Goal: Transaction & Acquisition: Purchase product/service

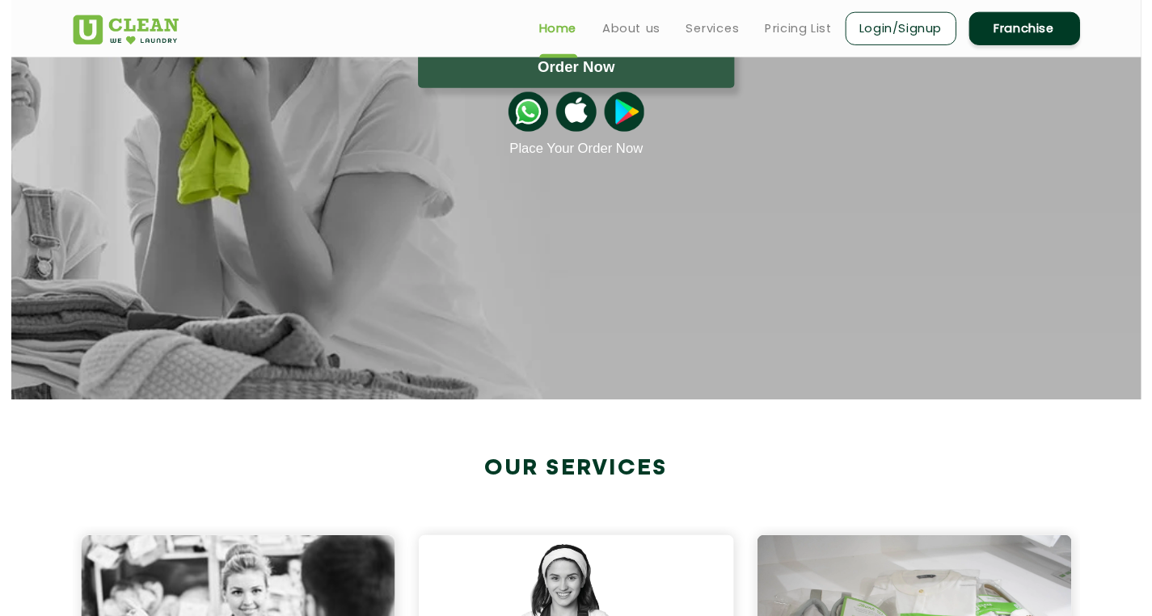
scroll to position [81, 0]
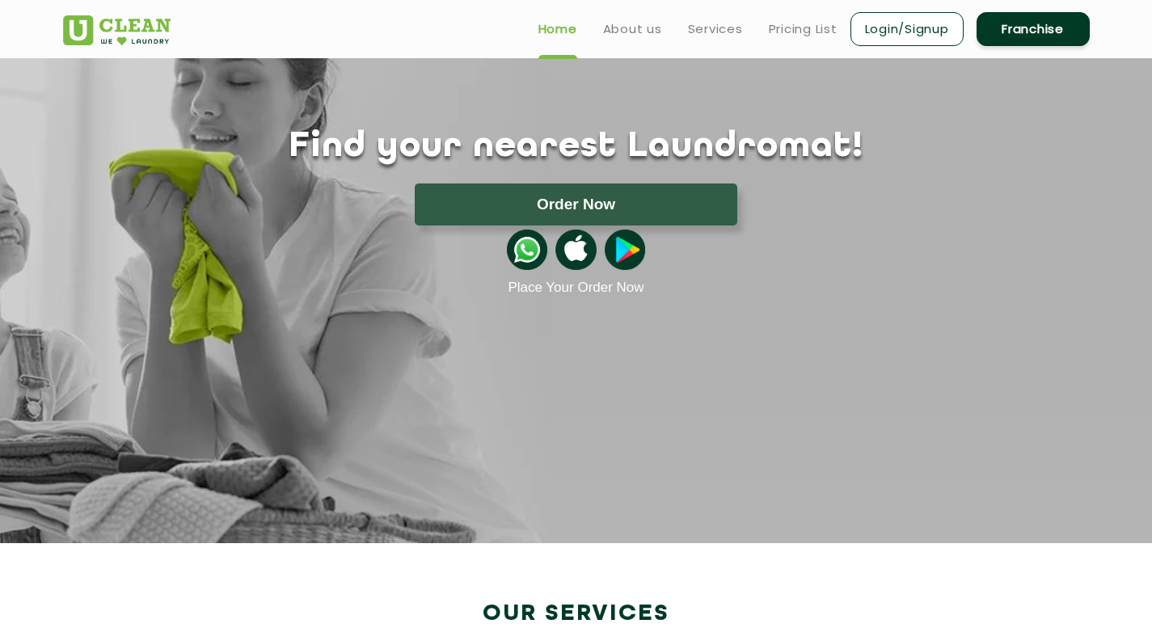
click at [439, 174] on div "Find your nearest Laundromat! Please select the location Order Now Place Your O…" at bounding box center [576, 211] width 1051 height 169
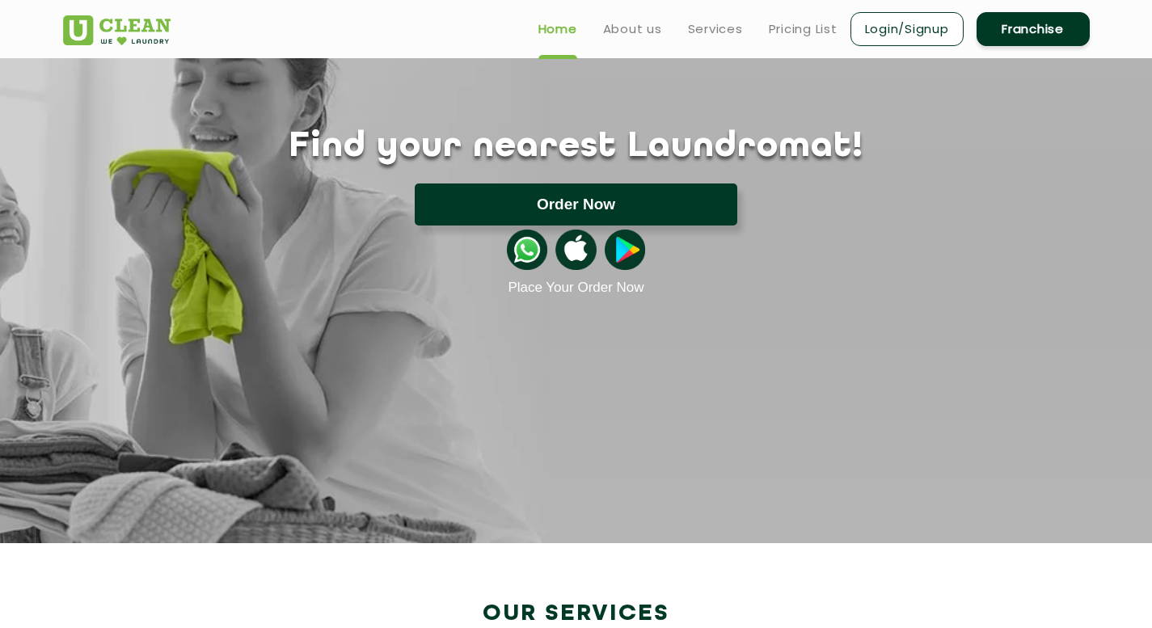
click at [486, 198] on button "Order Now" at bounding box center [576, 204] width 323 height 42
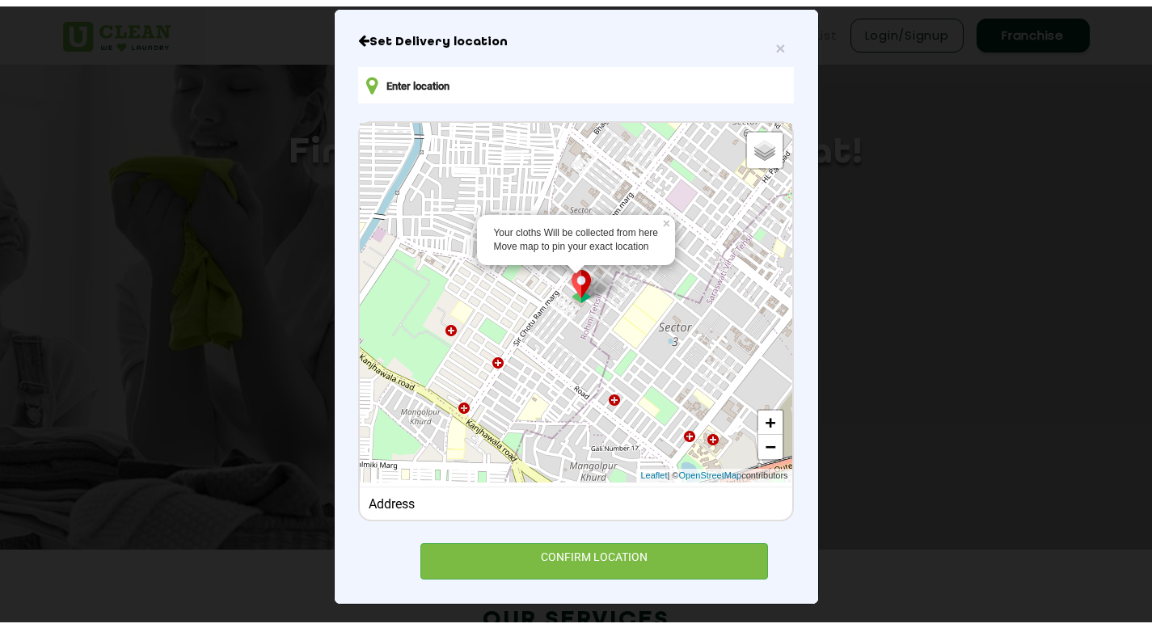
scroll to position [128, 0]
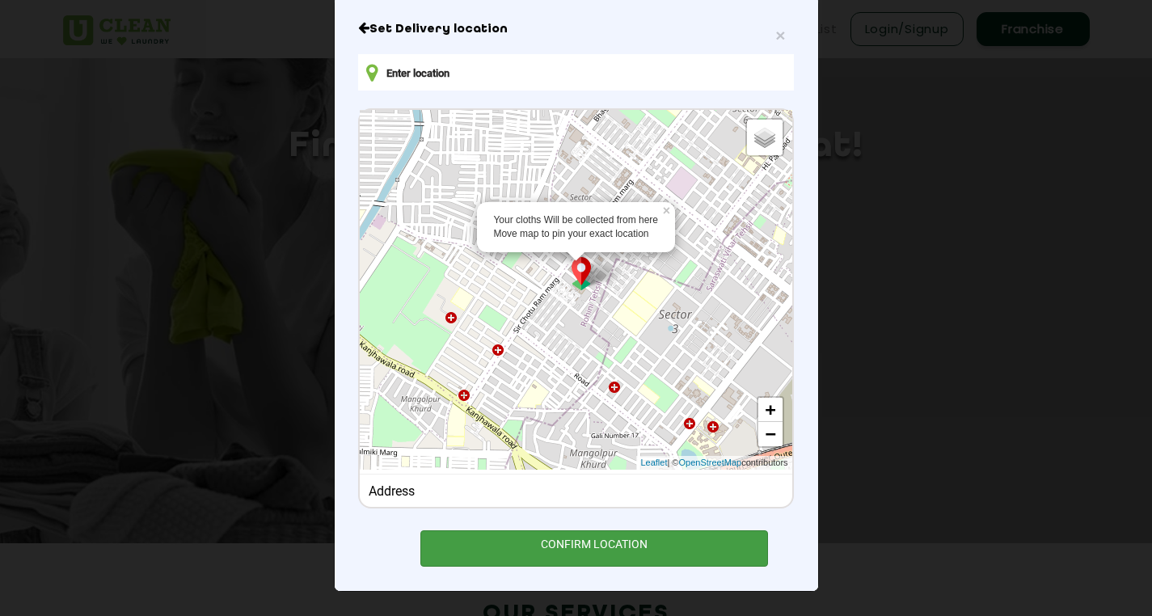
click at [567, 556] on div "CONFIRM LOCATION" at bounding box center [594, 548] width 348 height 36
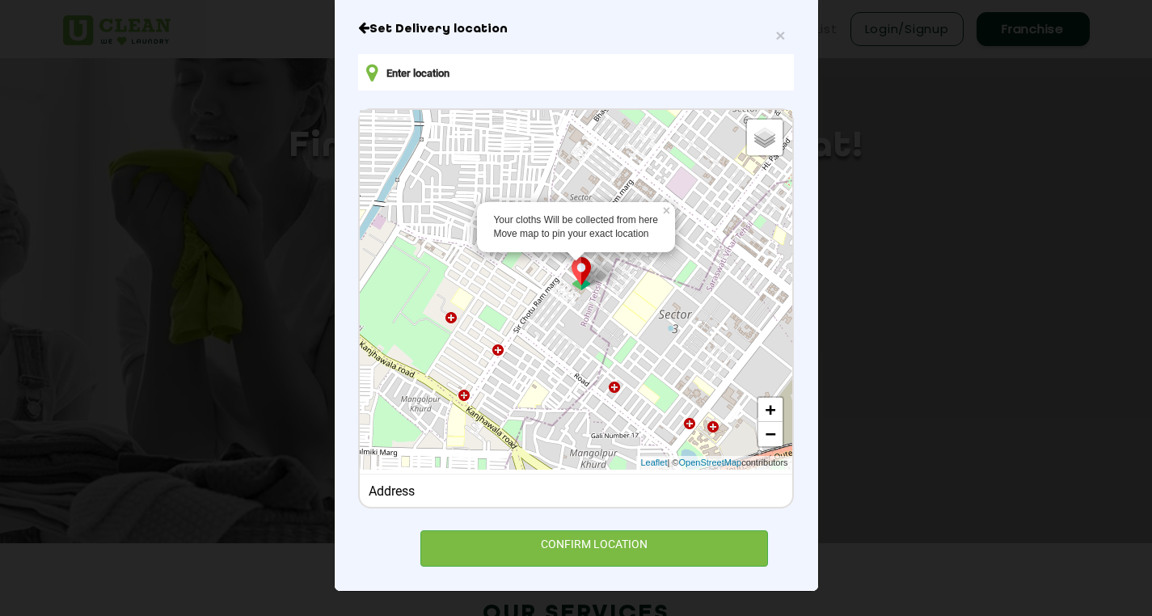
click at [580, 289] on img at bounding box center [581, 273] width 31 height 33
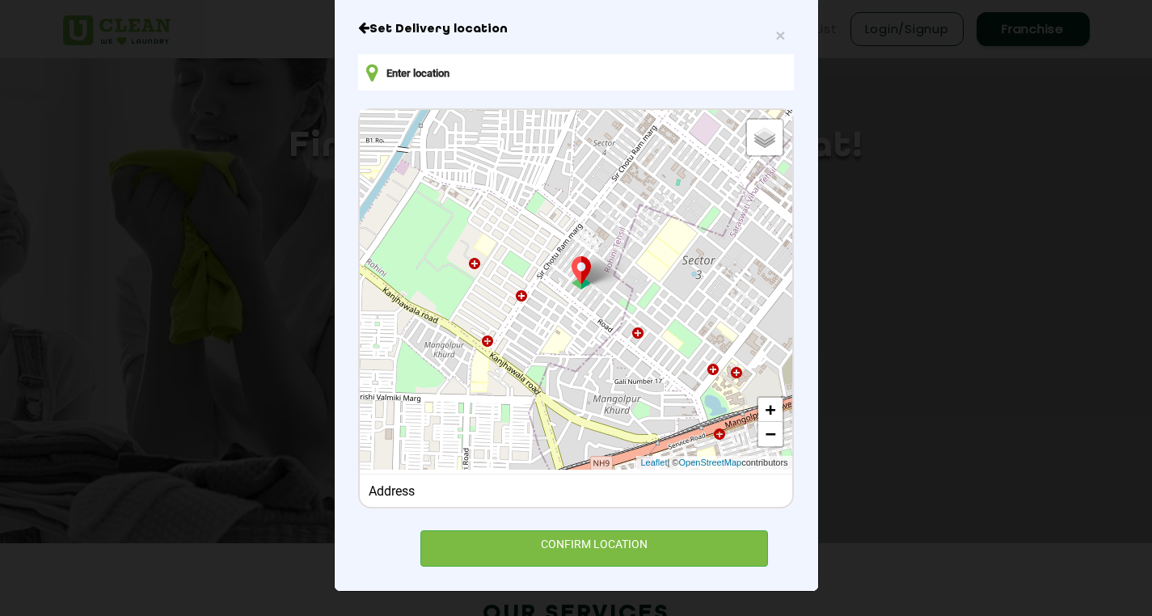
drag, startPoint x: 590, startPoint y: 318, endPoint x: 613, endPoint y: 263, distance: 60.2
click at [613, 263] on div "Default Satellite + − Leaflet | © OpenStreetMap contributors" at bounding box center [576, 290] width 432 height 360
drag, startPoint x: 643, startPoint y: 320, endPoint x: 647, endPoint y: 290, distance: 30.3
click at [647, 290] on div "Default Satellite + − Leaflet | © OpenStreetMap contributors" at bounding box center [576, 290] width 432 height 360
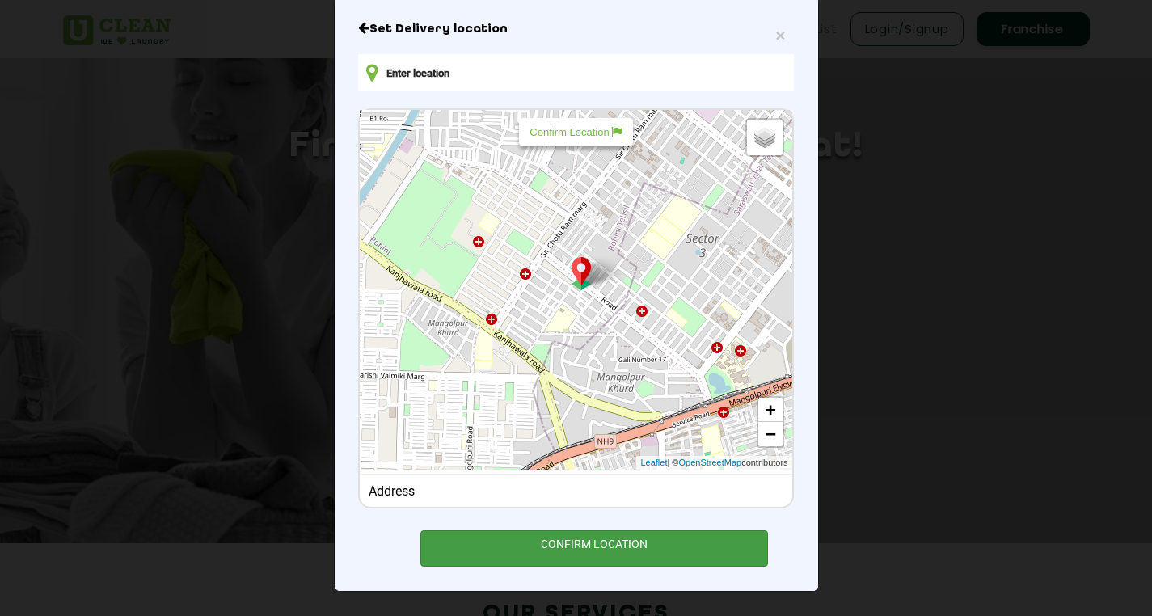
click at [647, 546] on div "CONFIRM LOCATION" at bounding box center [594, 548] width 348 height 36
click at [621, 548] on div "CONFIRM LOCATION" at bounding box center [594, 548] width 348 height 36
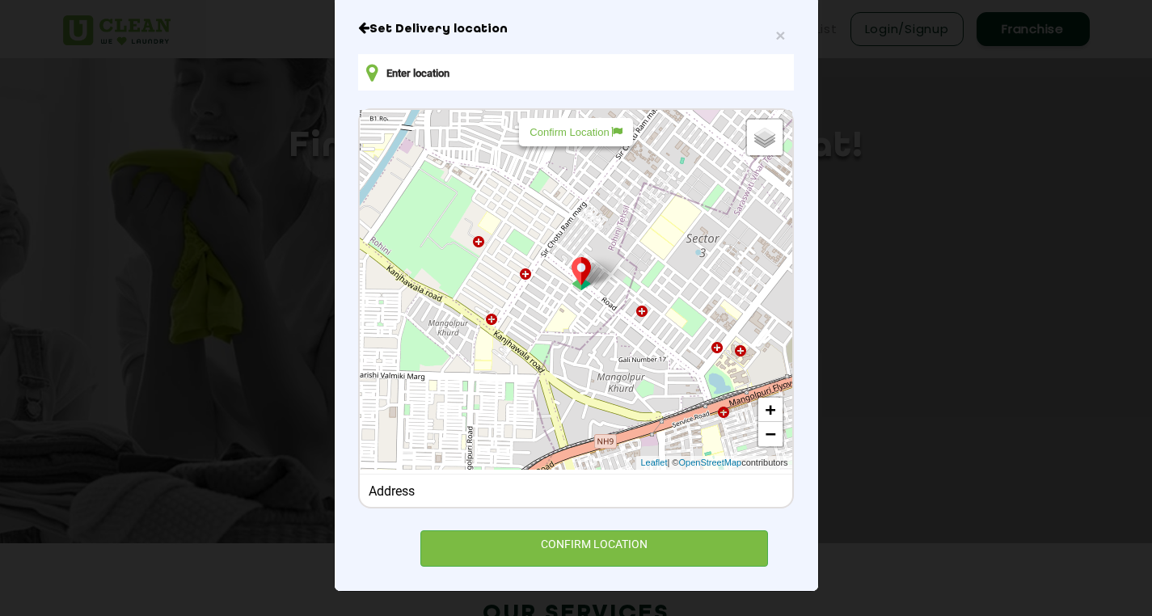
click at [961, 198] on div "× Set Delivery location Default Satellite + − Leaflet | © OpenStreetMap contrib…" at bounding box center [576, 308] width 1152 height 616
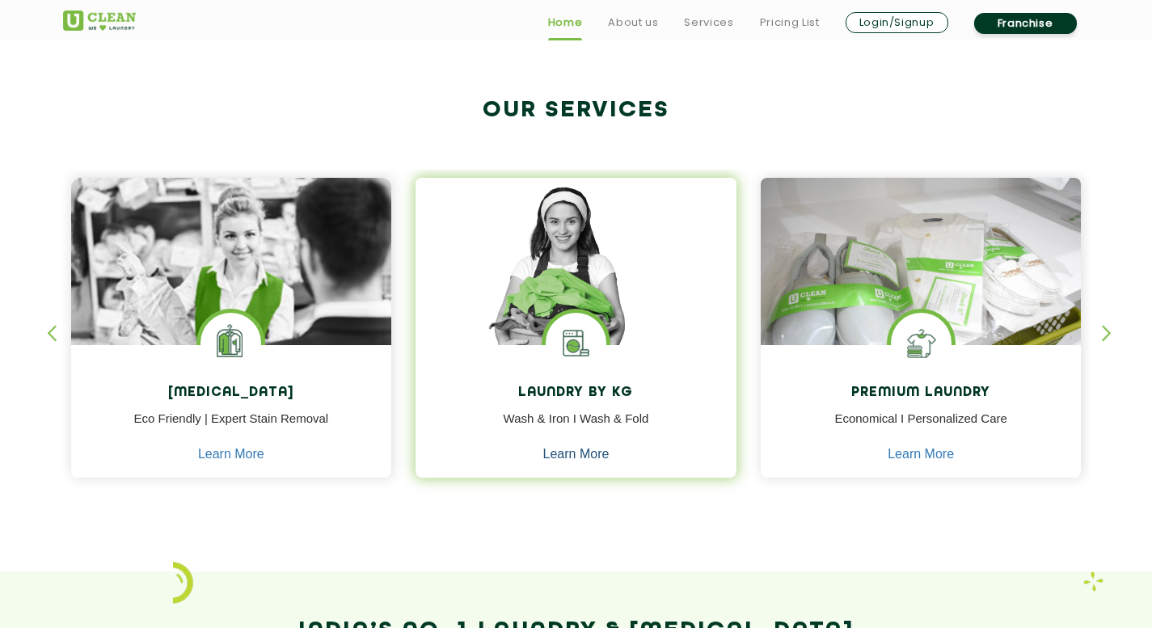
scroll to position [727, 0]
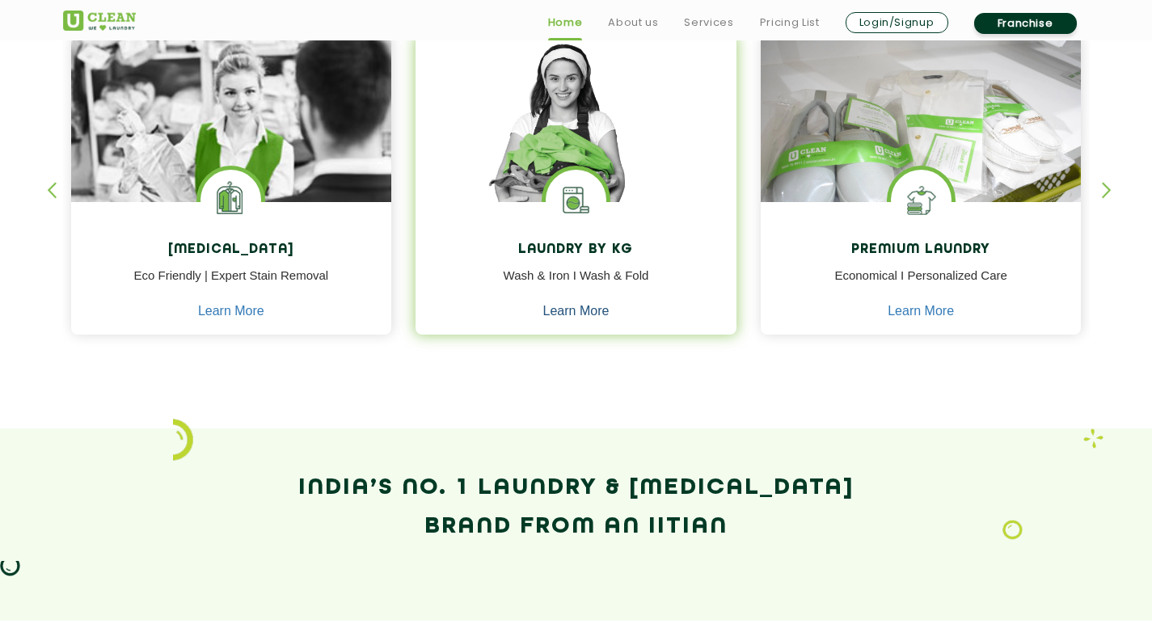
click at [556, 313] on link "Learn More" at bounding box center [576, 311] width 66 height 15
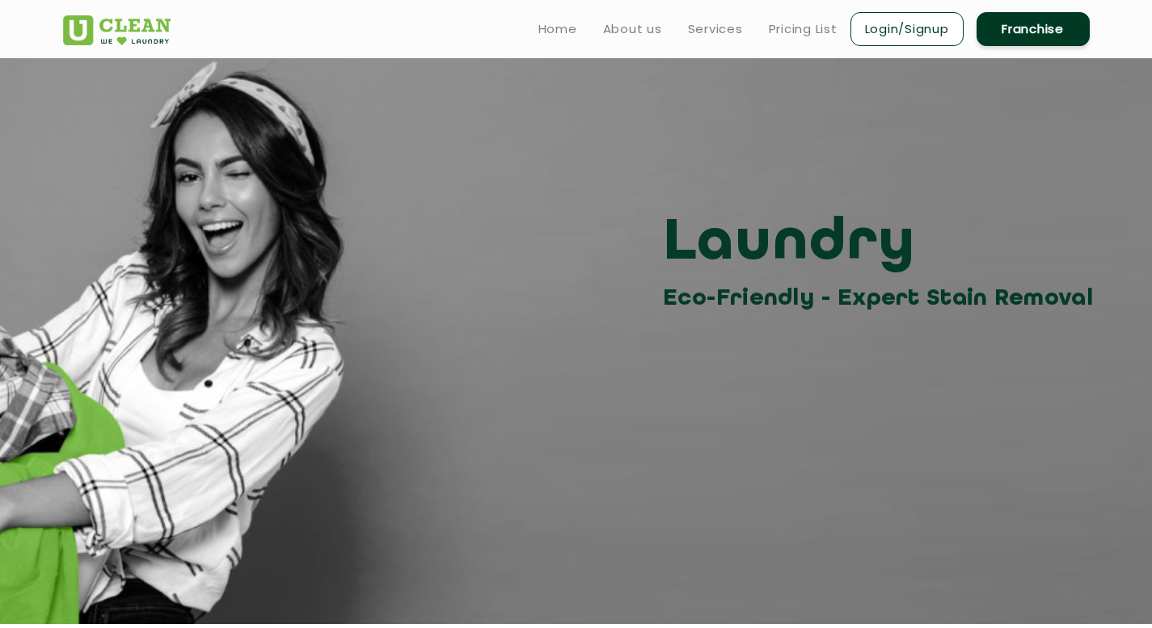
drag, startPoint x: 481, startPoint y: 241, endPoint x: 495, endPoint y: -13, distance: 254.2
click at [124, 40] on img at bounding box center [117, 30] width 108 height 30
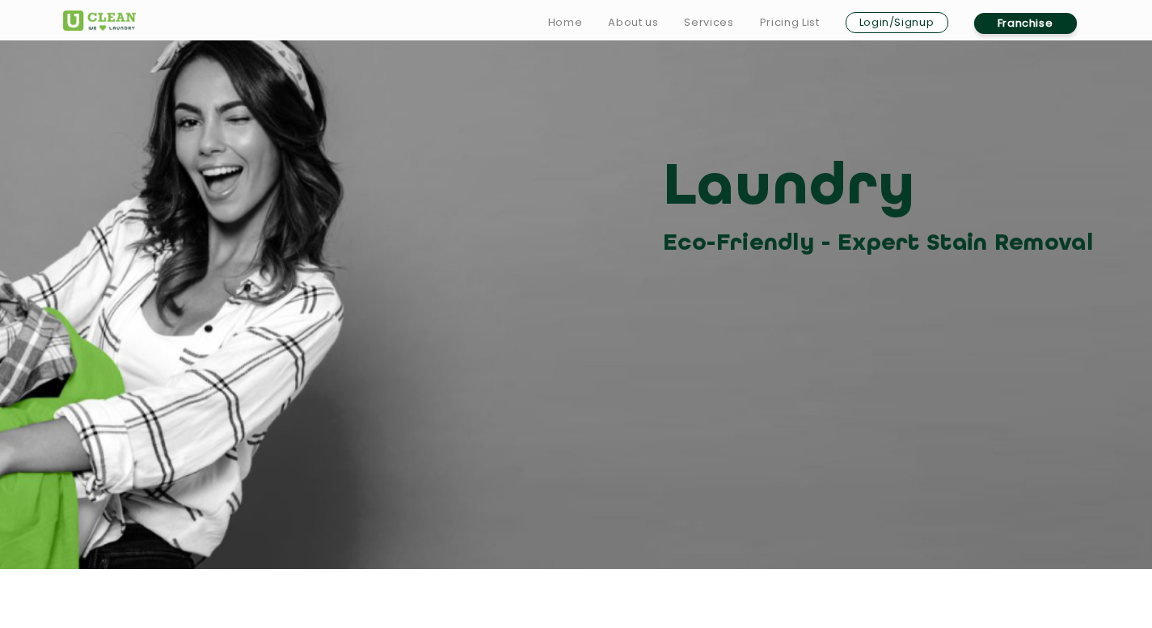
scroll to position [81, 0]
